Goal: Task Accomplishment & Management: Use online tool/utility

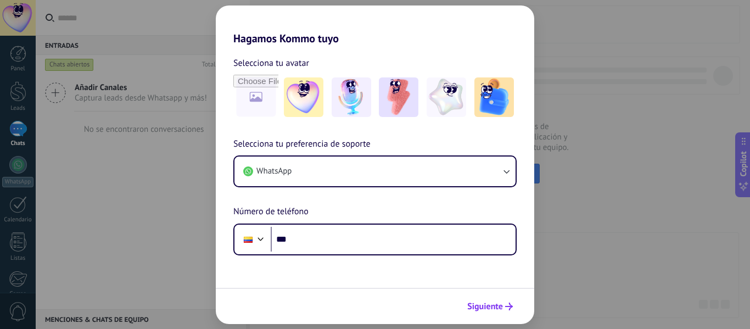
click at [489, 312] on button "Siguiente" at bounding box center [489, 306] width 55 height 19
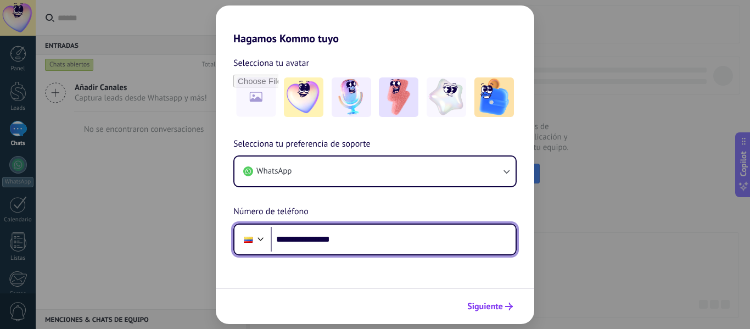
type input "**********"
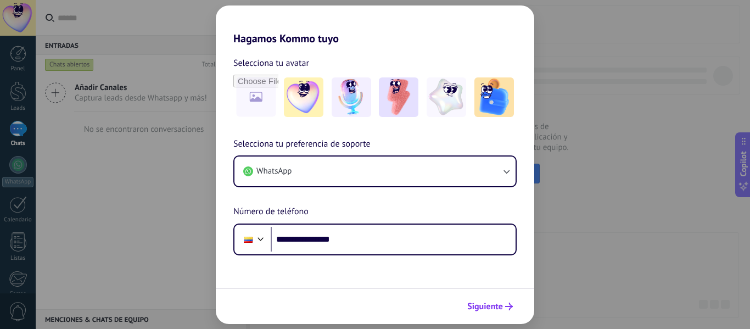
click at [475, 305] on span "Siguiente" at bounding box center [485, 306] width 36 height 8
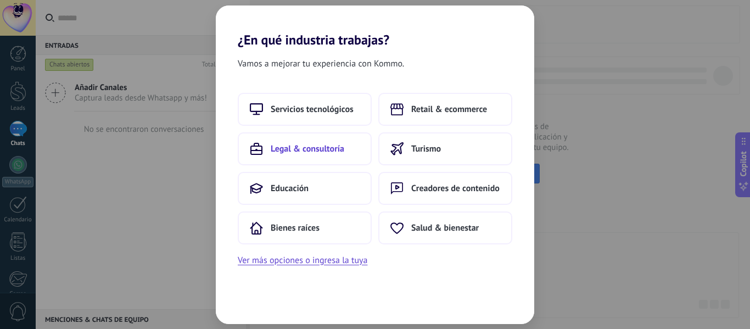
click at [327, 150] on span "Legal & consultoría" at bounding box center [308, 148] width 74 height 11
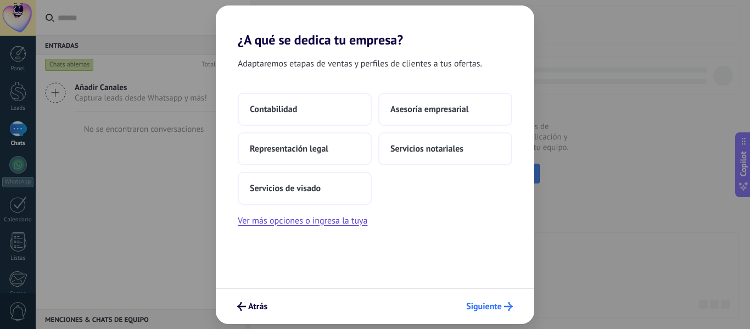
click at [491, 303] on span "Siguiente" at bounding box center [484, 306] width 36 height 8
click at [300, 192] on span "Servicios de visado" at bounding box center [285, 188] width 71 height 11
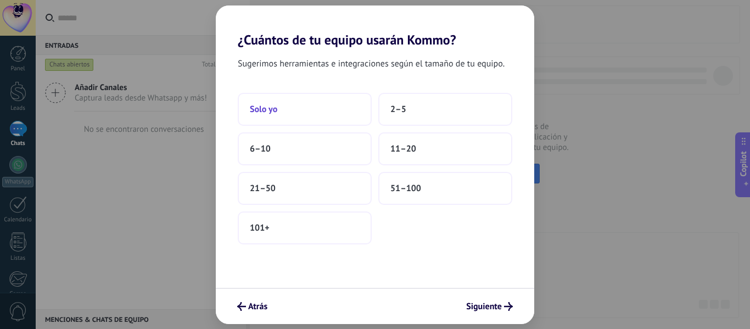
click at [294, 103] on button "Solo yo" at bounding box center [305, 109] width 134 height 33
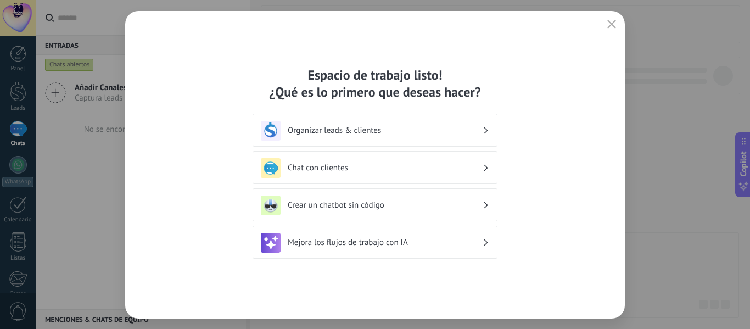
click at [365, 132] on h3 "Organizar leads & clientes" at bounding box center [385, 130] width 195 height 10
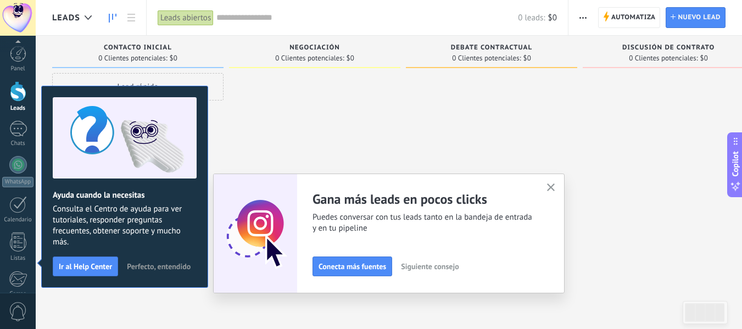
scroll to position [128, 0]
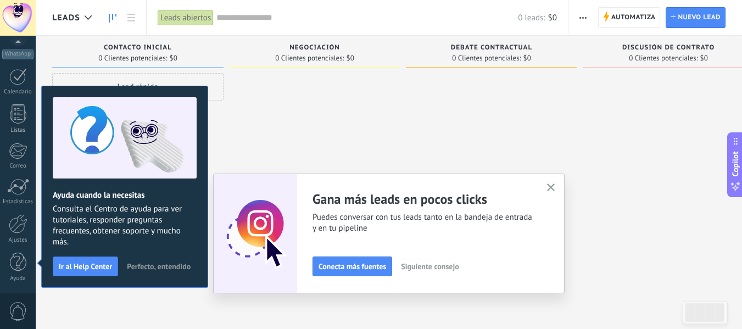
click at [554, 187] on use "button" at bounding box center [551, 187] width 8 height 8
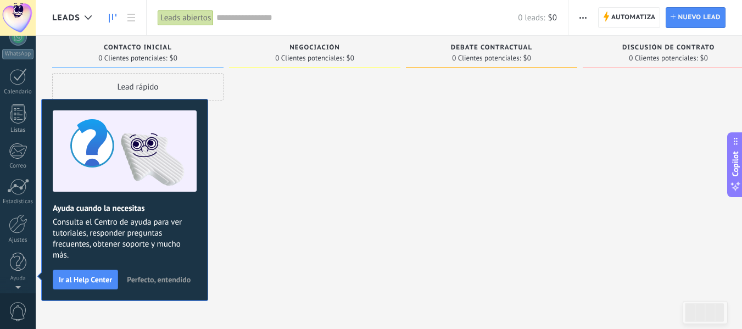
scroll to position [0, 0]
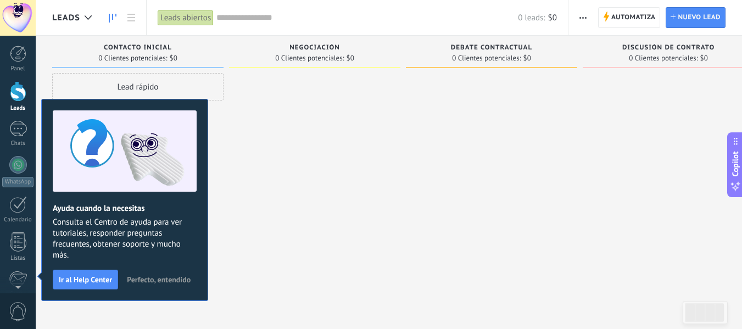
click at [156, 278] on span "Perfecto, entendido" at bounding box center [159, 280] width 64 height 8
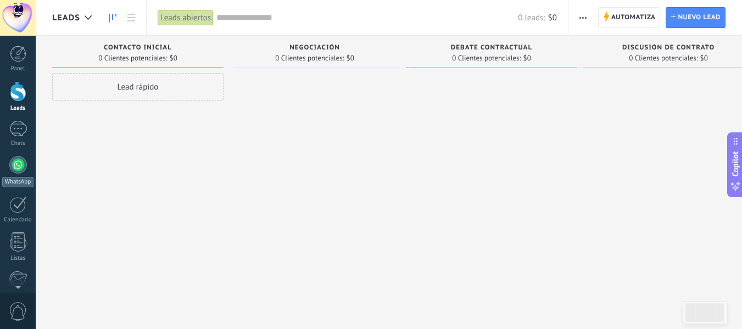
click at [18, 166] on div at bounding box center [18, 165] width 18 height 18
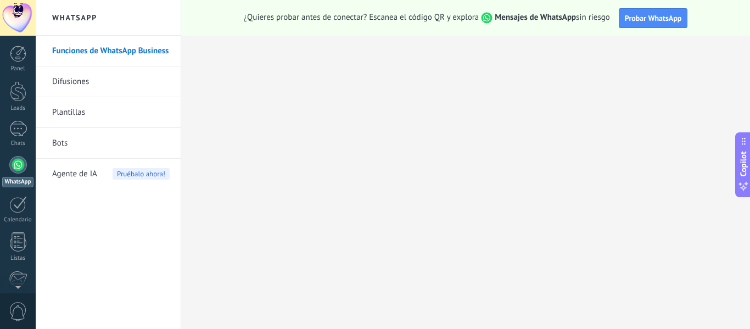
click at [97, 146] on link "Bots" at bounding box center [110, 143] width 117 height 31
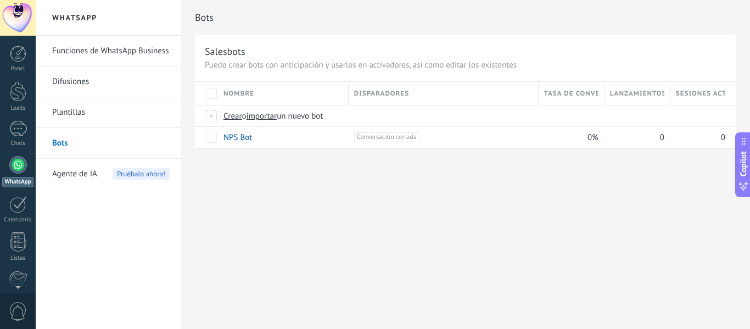
click at [146, 177] on span "Pruébalo ahora!" at bounding box center [141, 174] width 57 height 12
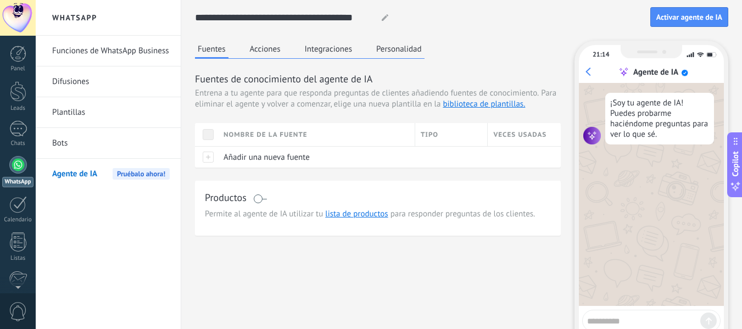
click at [332, 46] on button "Integraciones" at bounding box center [328, 49] width 53 height 16
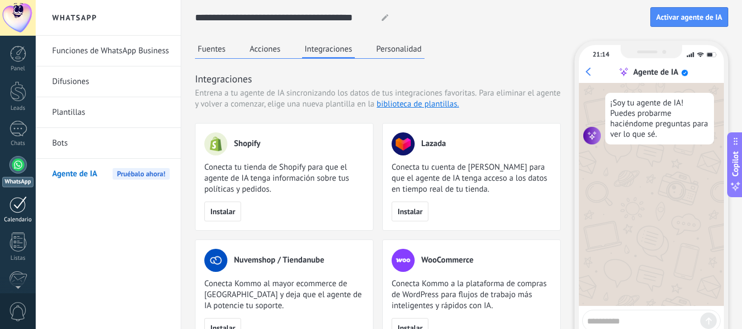
click at [16, 215] on link "Calendario" at bounding box center [18, 209] width 36 height 27
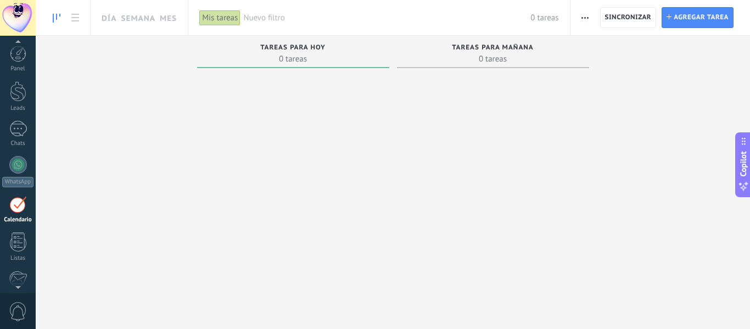
scroll to position [32, 0]
click at [475, 68] on span at bounding box center [493, 67] width 192 height 1
click at [355, 56] on span "0 tareas" at bounding box center [293, 58] width 181 height 11
click at [635, 20] on span "Sincronizar" at bounding box center [628, 17] width 47 height 7
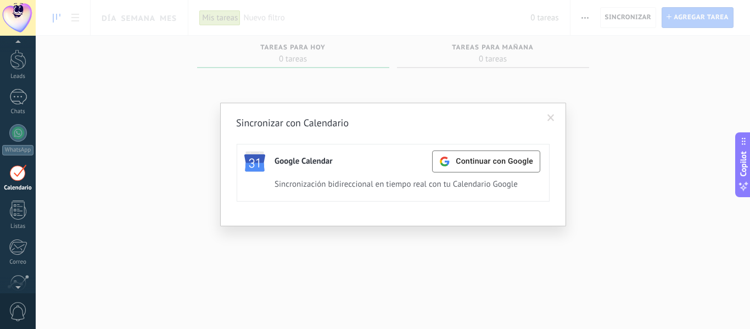
click at [558, 117] on span at bounding box center [551, 118] width 18 height 19
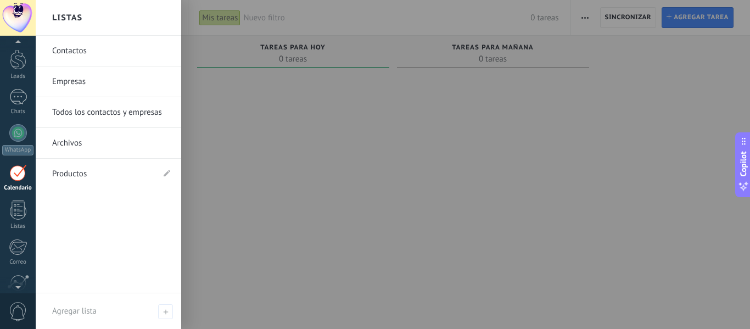
click at [92, 84] on link "Empresas" at bounding box center [111, 81] width 118 height 31
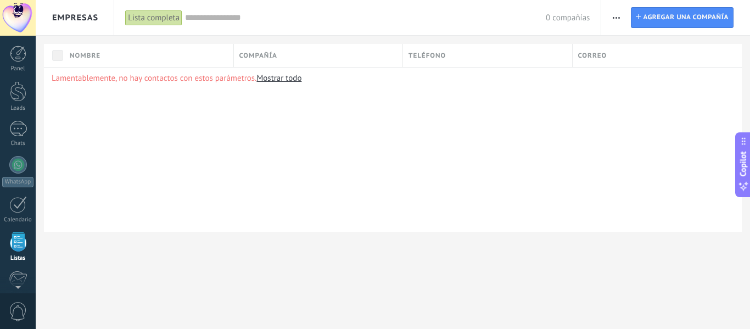
scroll to position [68, 0]
